Goal: Task Accomplishment & Management: Use online tool/utility

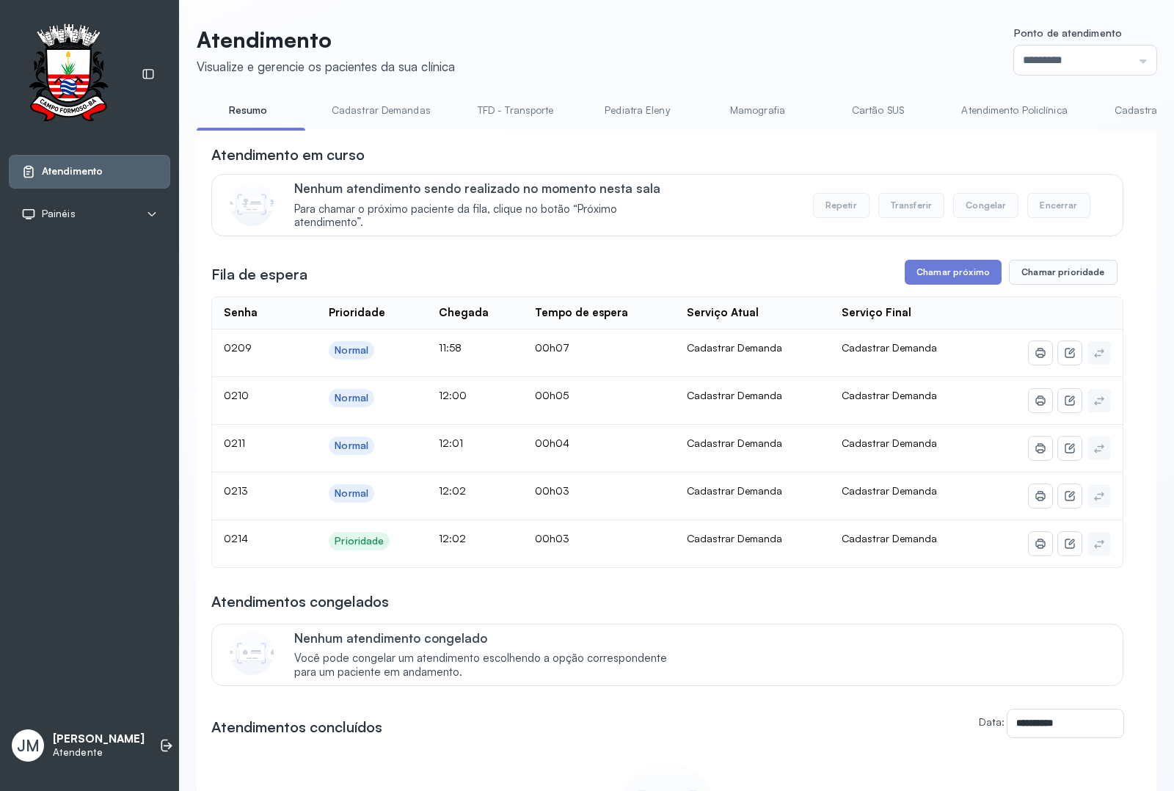
click at [503, 101] on link "TFD - Transporte" at bounding box center [516, 110] width 106 height 24
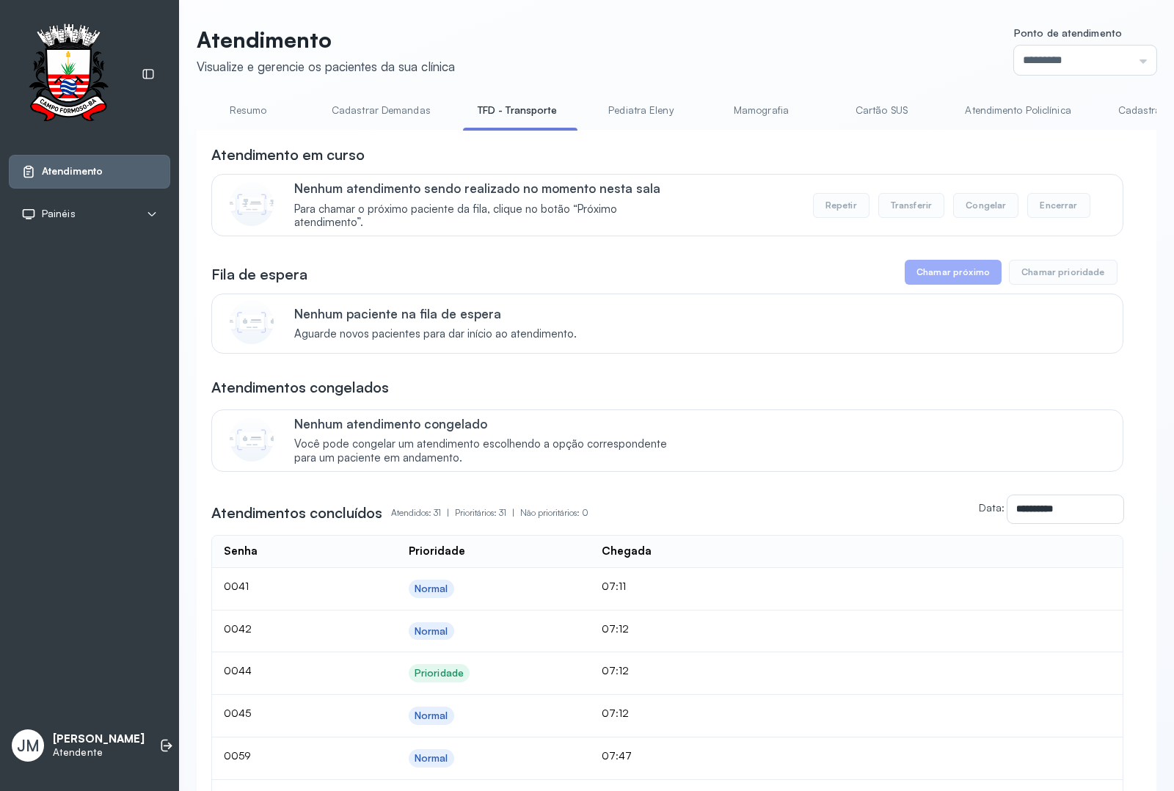
click at [235, 114] on link "Resumo" at bounding box center [248, 110] width 103 height 24
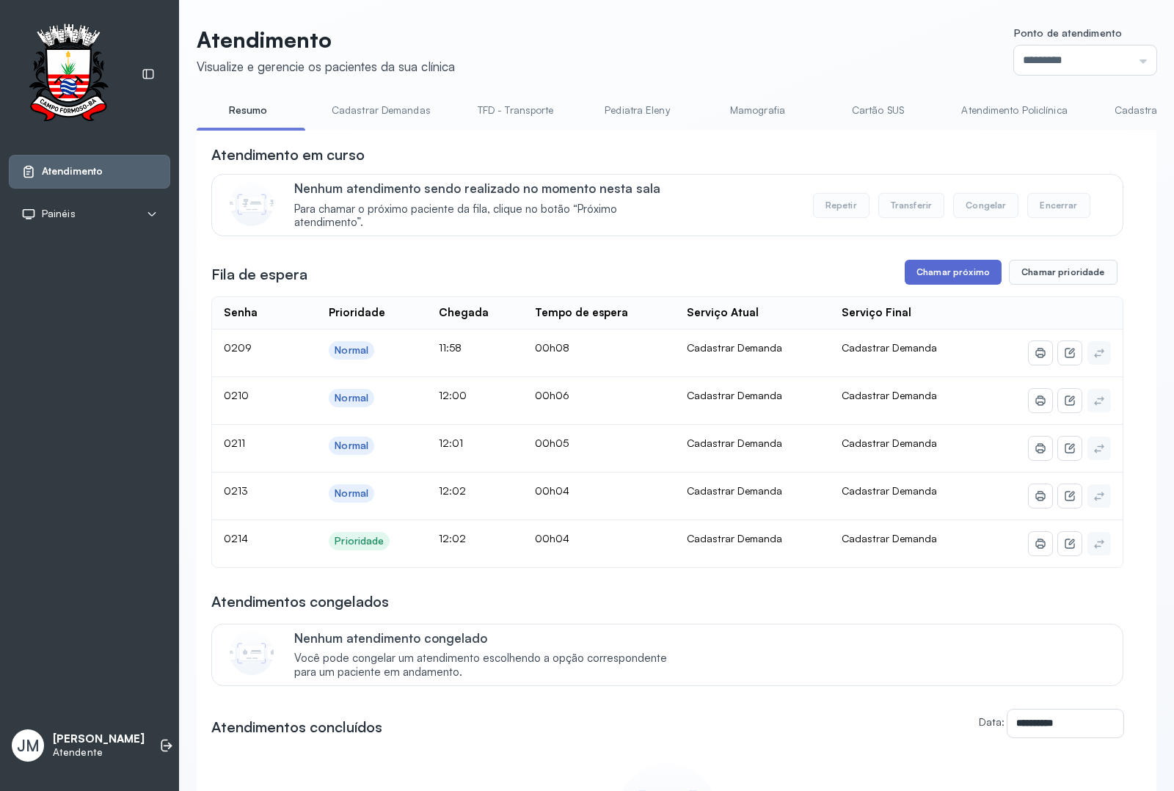
click at [939, 265] on button "Chamar próximo" at bounding box center [953, 272] width 97 height 25
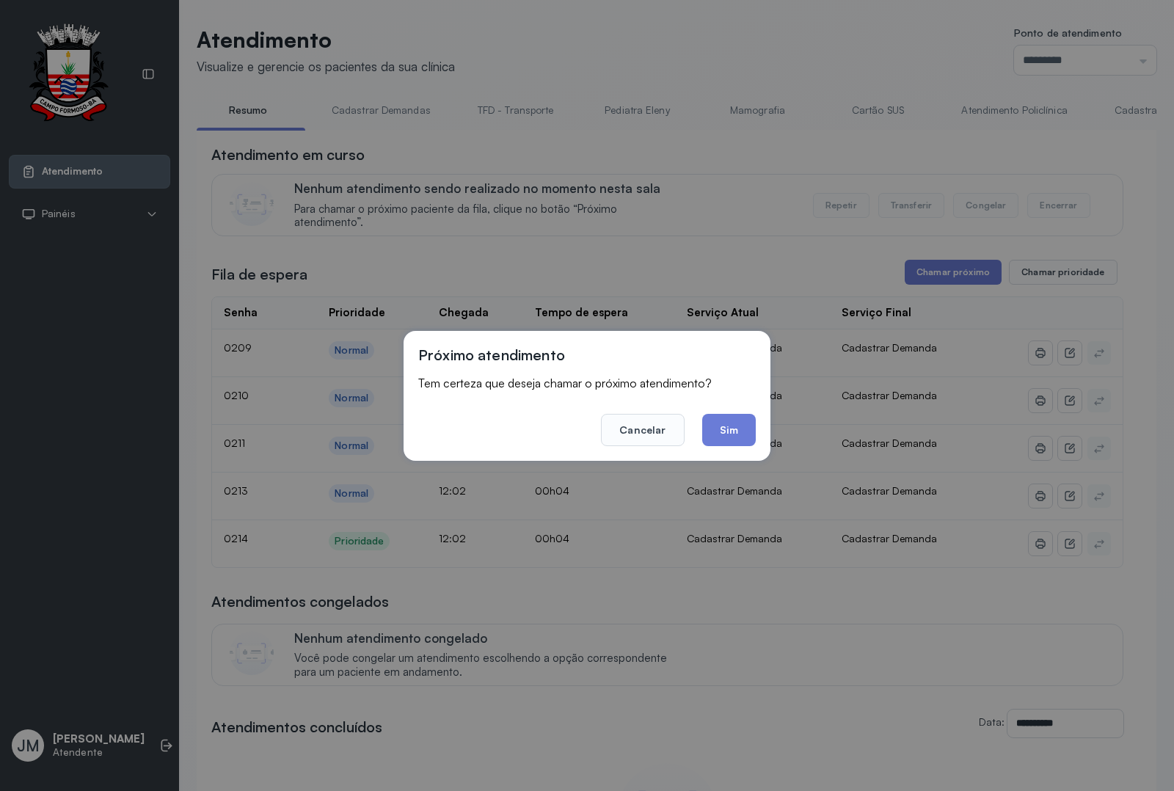
drag, startPoint x: 736, startPoint y: 430, endPoint x: 765, endPoint y: 408, distance: 36.1
click at [740, 430] on button "Sim" at bounding box center [729, 430] width 54 height 32
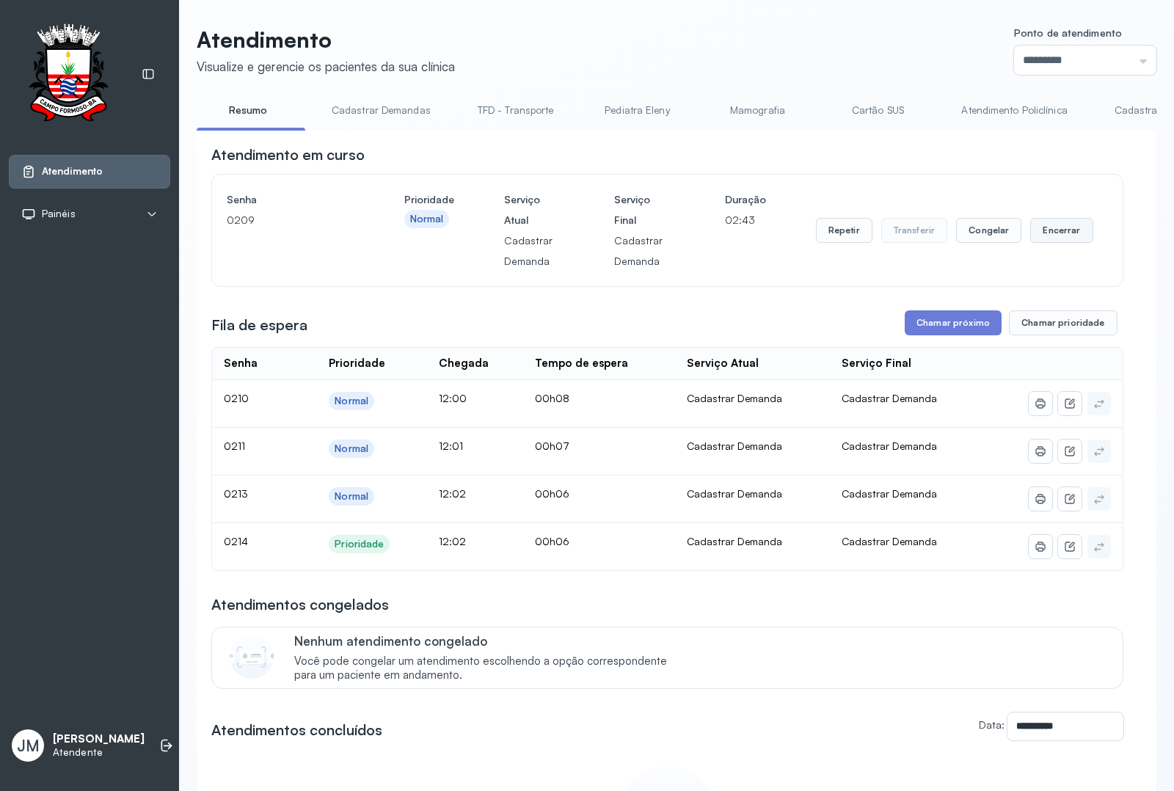
click at [1061, 243] on button "Encerrar" at bounding box center [1061, 230] width 62 height 25
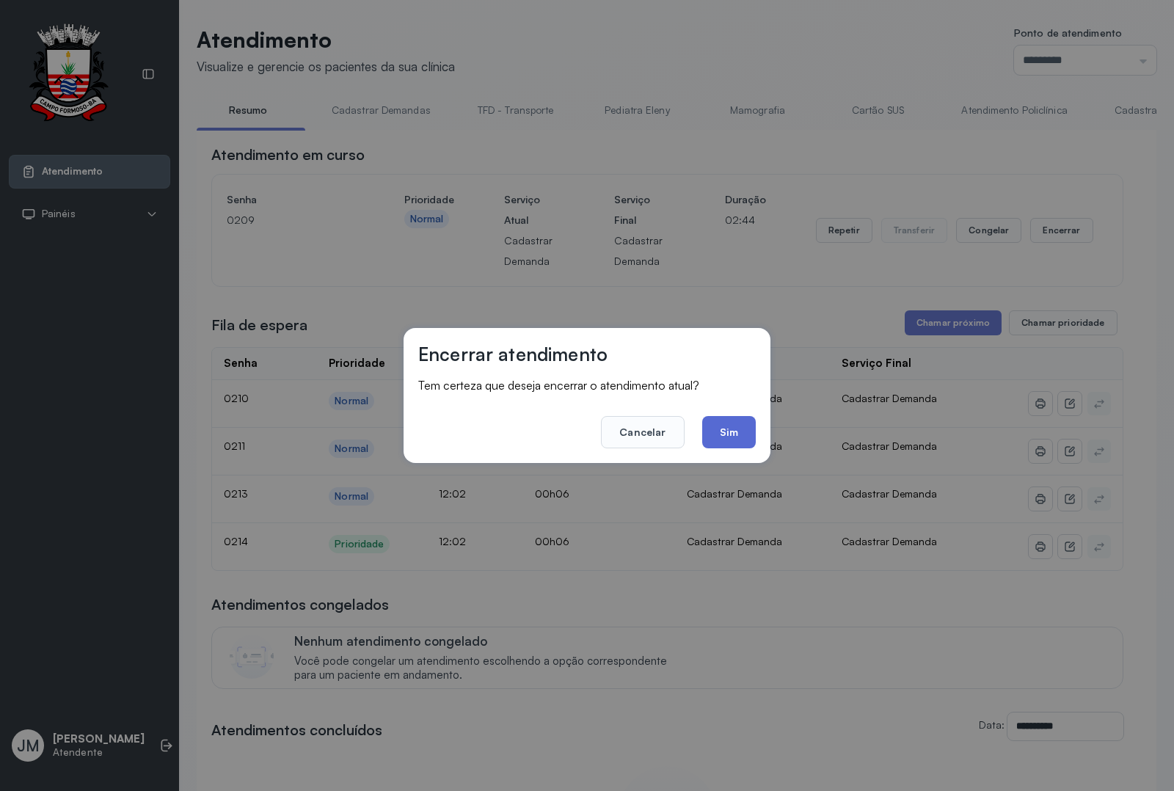
click at [723, 434] on button "Sim" at bounding box center [729, 432] width 54 height 32
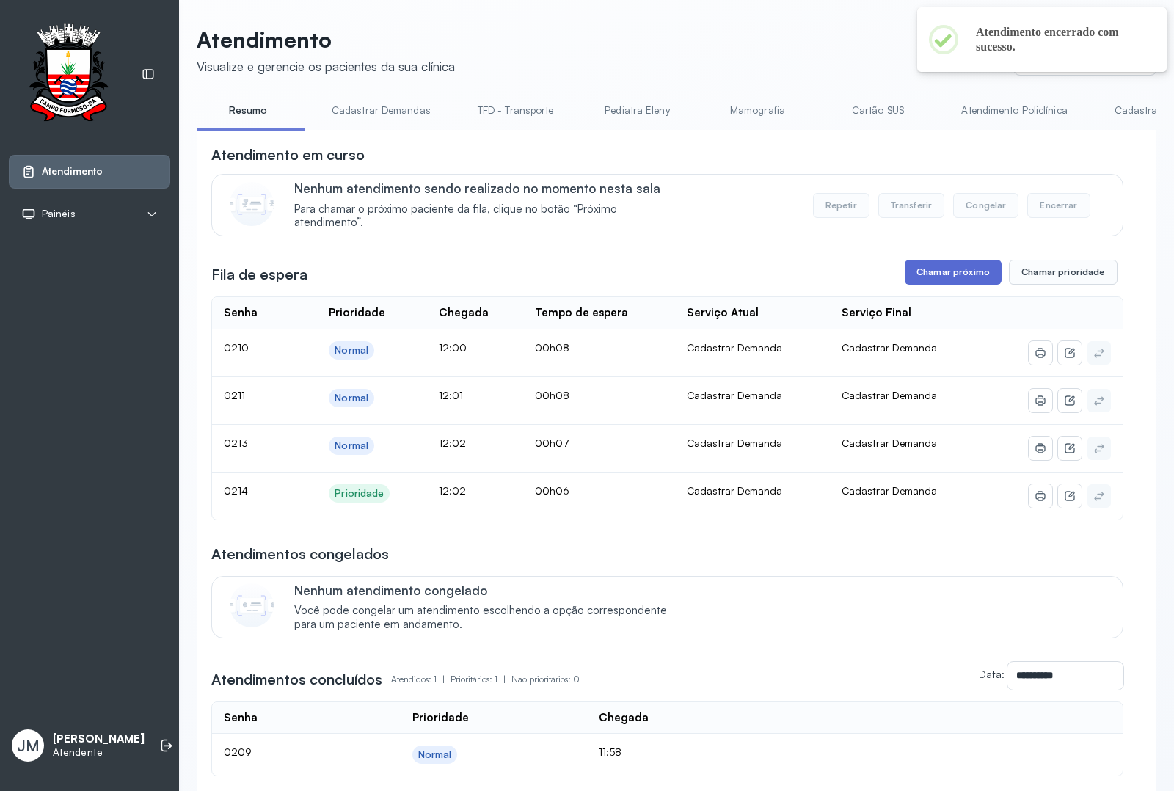
click at [936, 281] on button "Chamar próximo" at bounding box center [953, 272] width 97 height 25
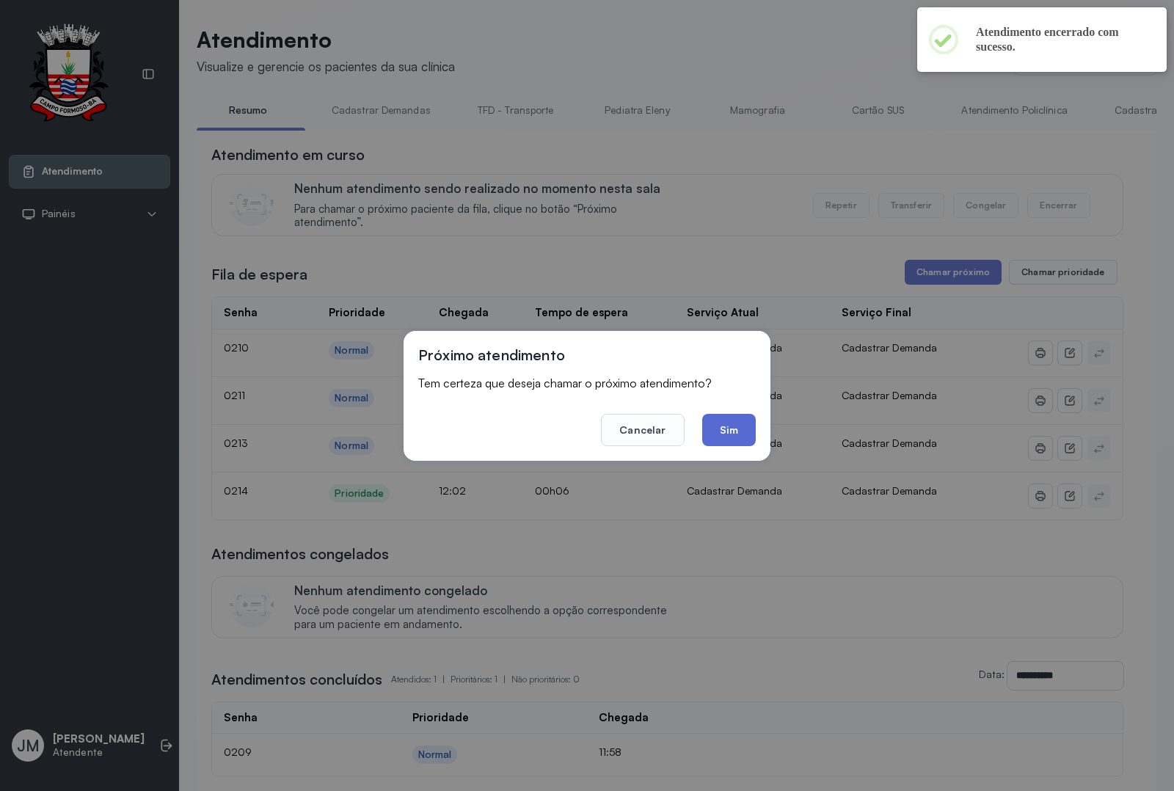
click at [737, 431] on button "Sim" at bounding box center [729, 430] width 54 height 32
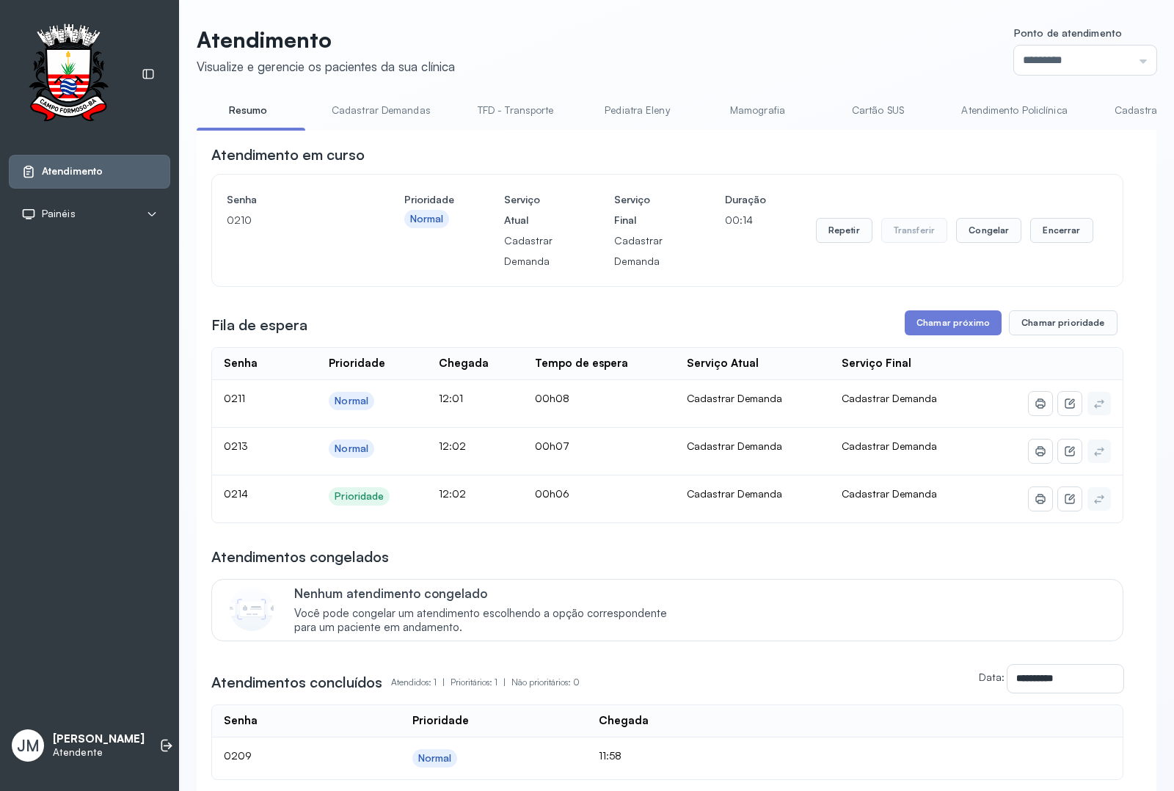
scroll to position [144, 0]
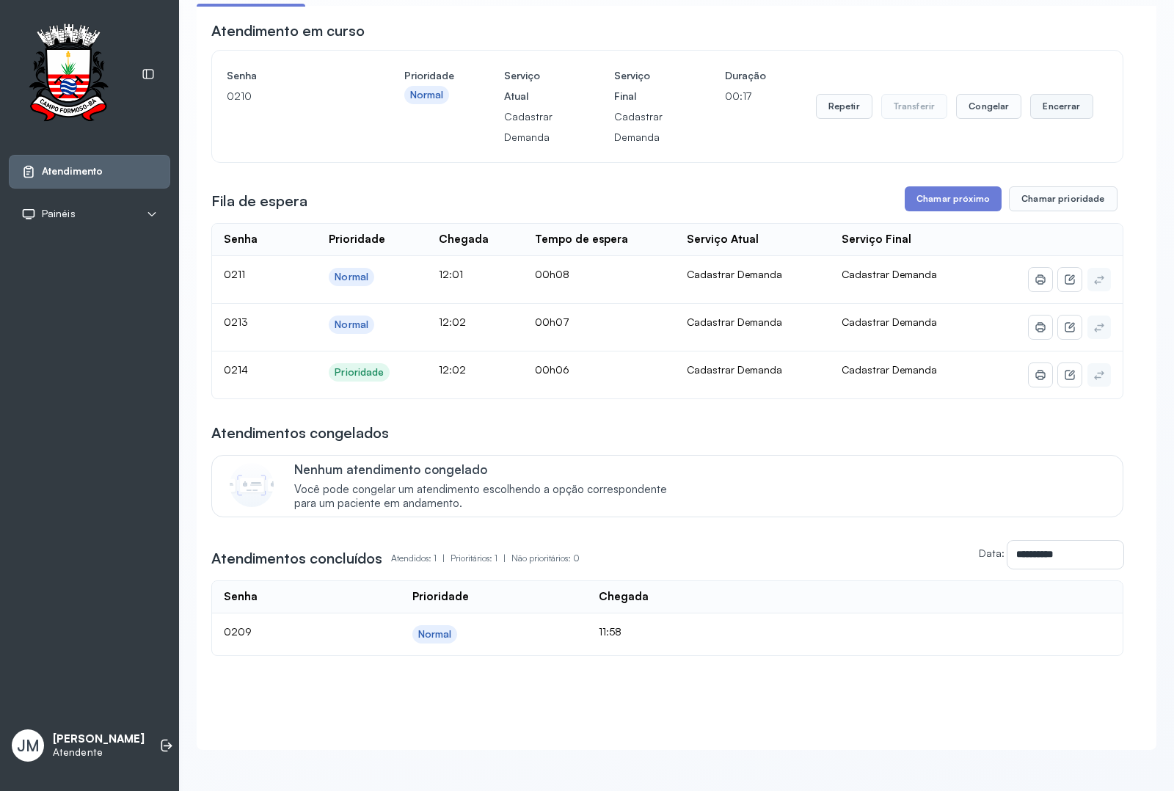
click at [1061, 94] on button "Encerrar" at bounding box center [1061, 106] width 62 height 25
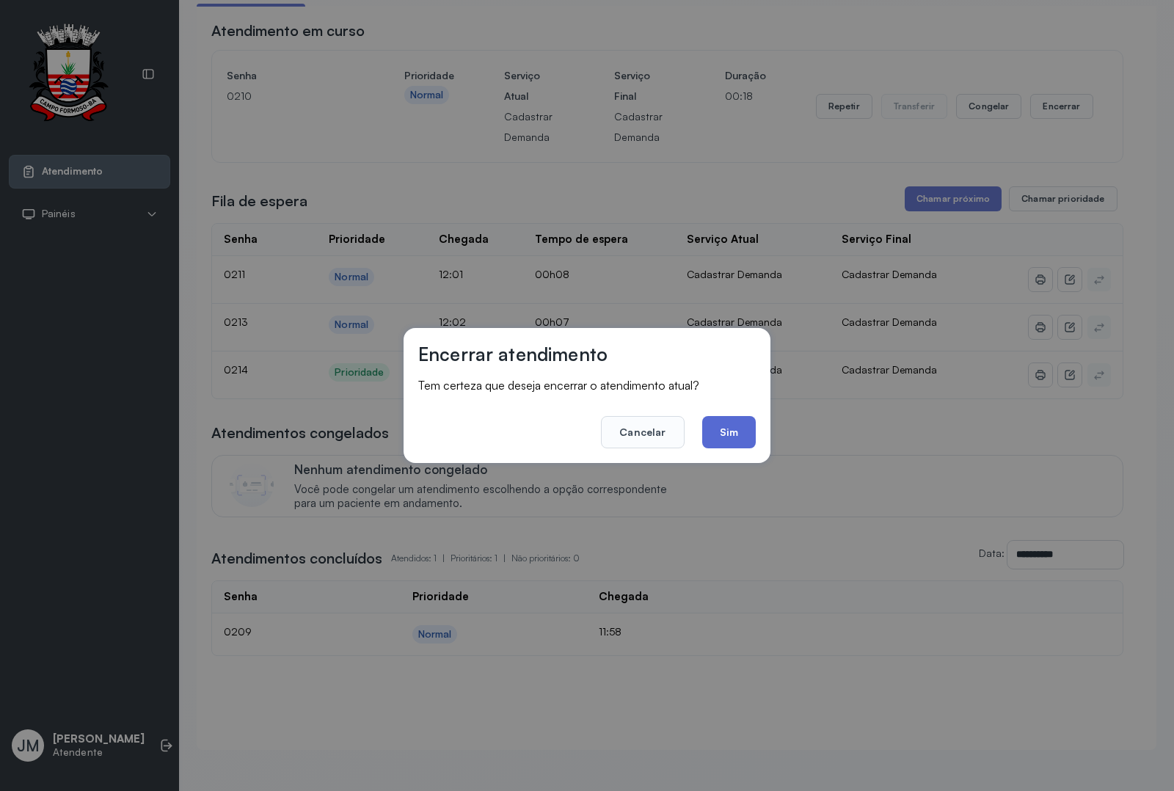
click at [718, 431] on button "Sim" at bounding box center [729, 432] width 54 height 32
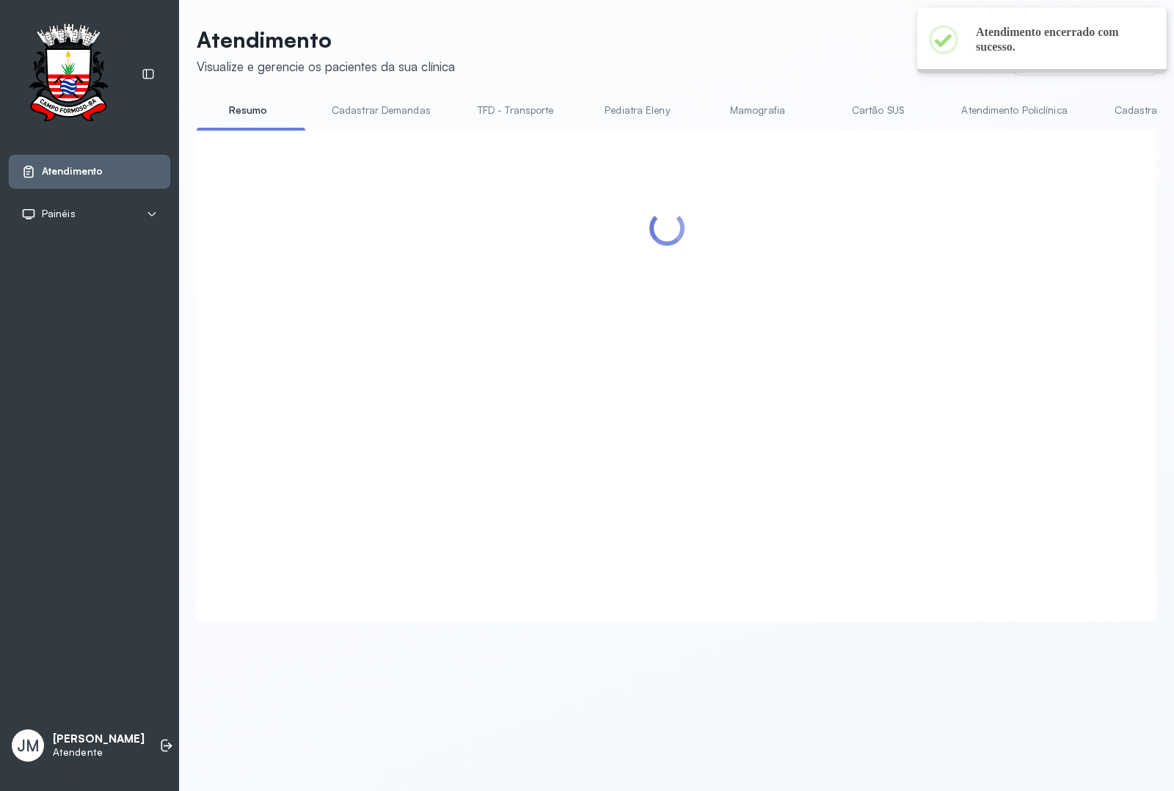
scroll to position [0, 0]
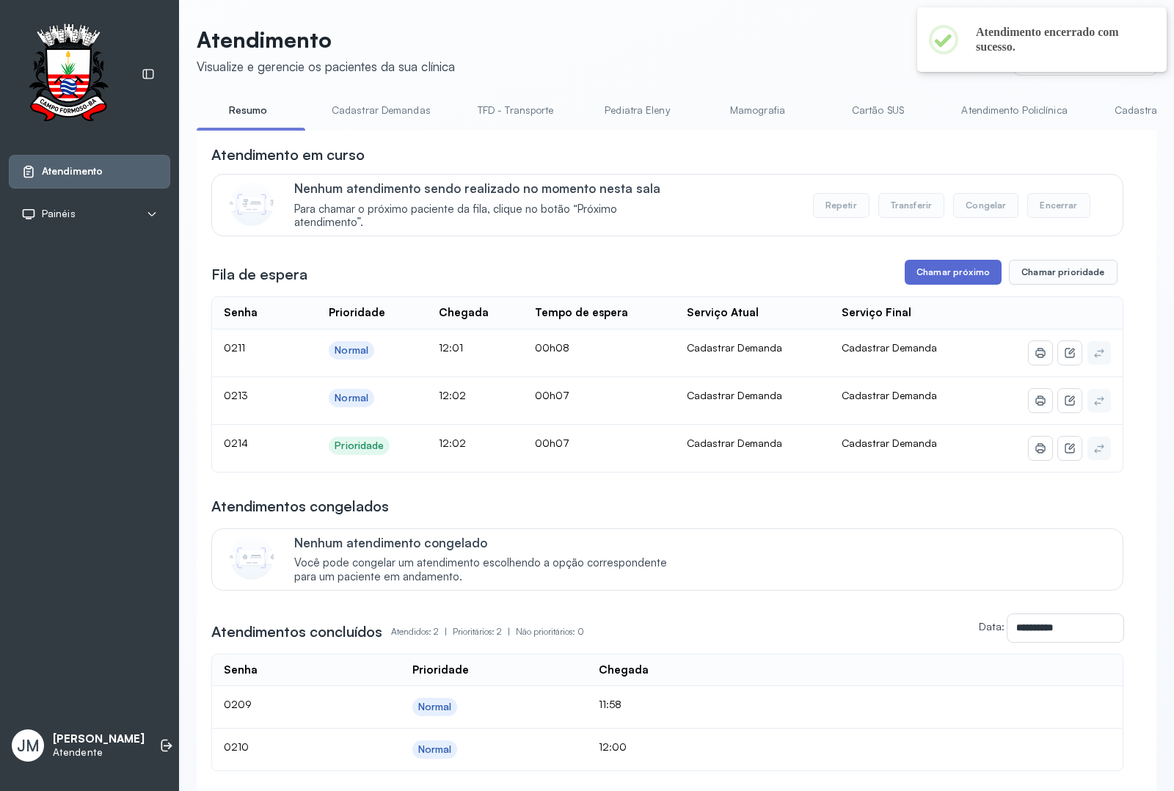
click at [914, 264] on button "Chamar próximo" at bounding box center [953, 272] width 97 height 25
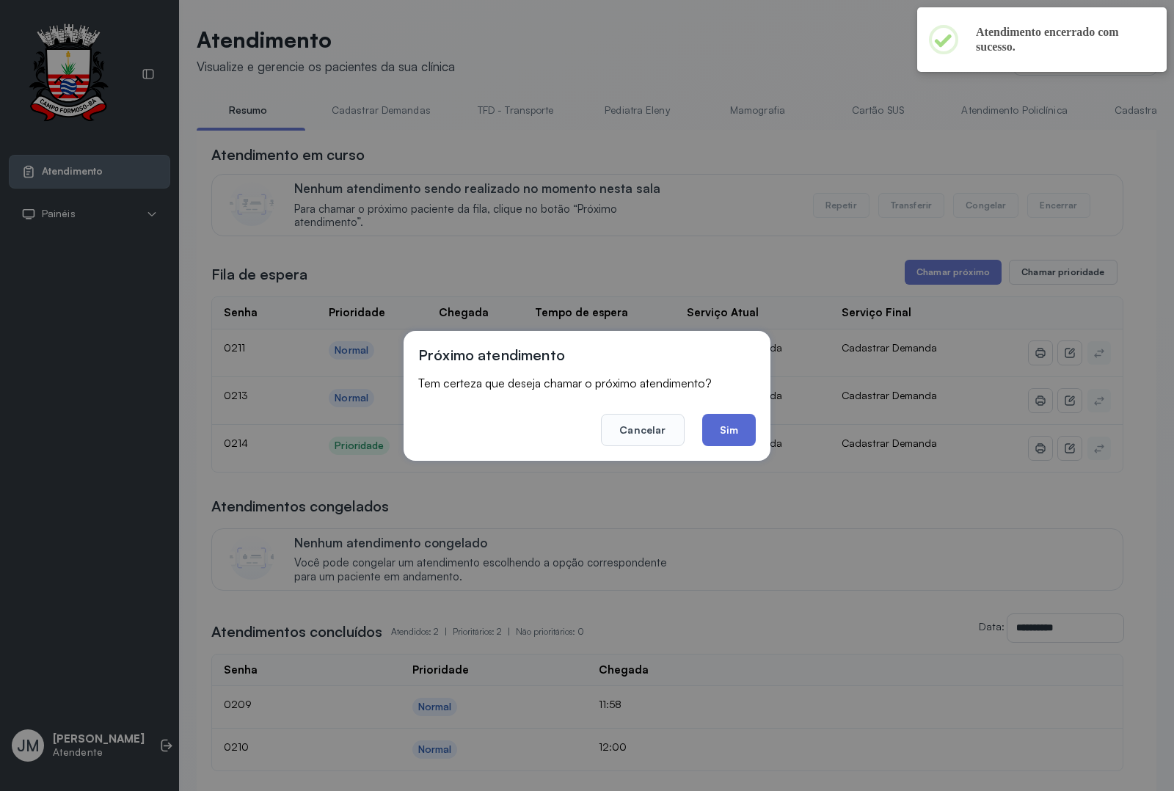
click at [747, 431] on button "Sim" at bounding box center [729, 430] width 54 height 32
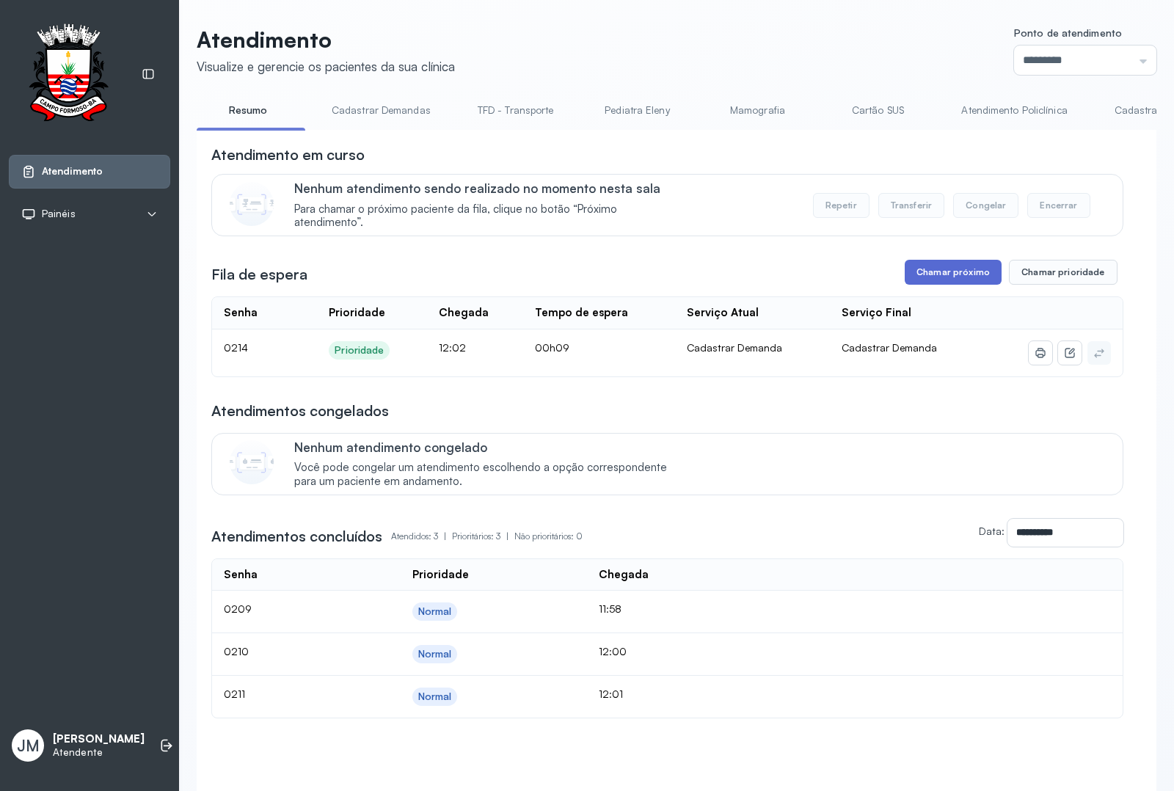
click at [943, 272] on button "Chamar próximo" at bounding box center [953, 272] width 97 height 25
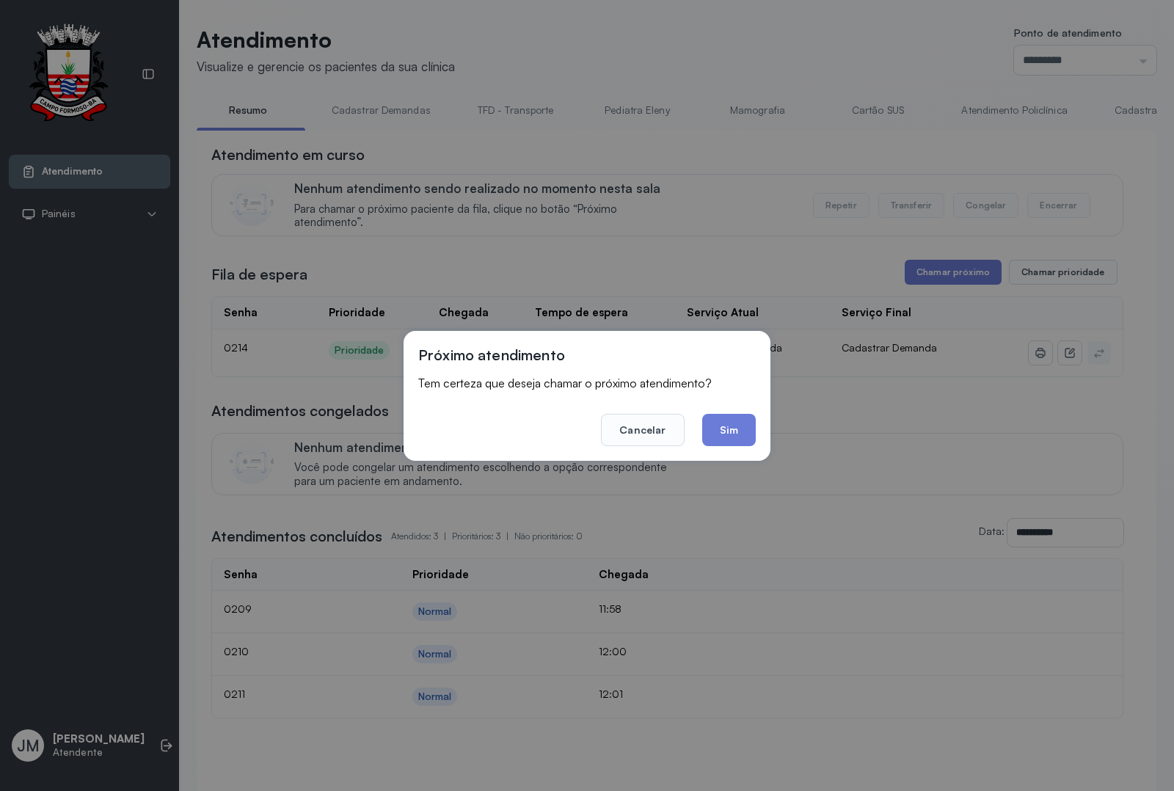
drag, startPoint x: 720, startPoint y: 431, endPoint x: 666, endPoint y: 365, distance: 86.1
click at [713, 414] on button "Sim" at bounding box center [729, 430] width 54 height 32
